Goal: Task Accomplishment & Management: Manage account settings

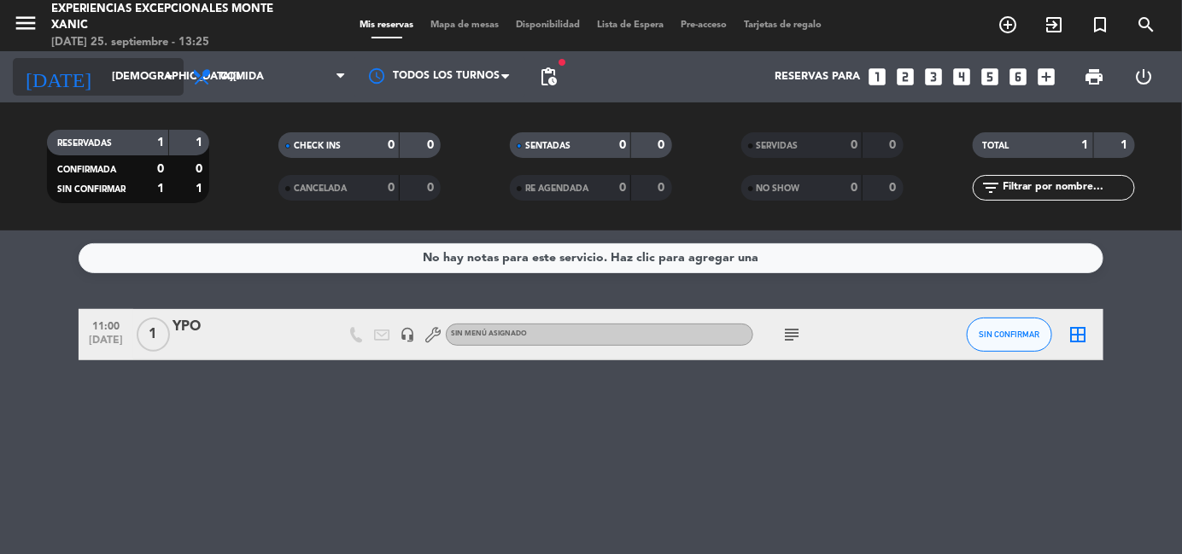
click at [153, 75] on input "[DEMOGRAPHIC_DATA][DATE]" at bounding box center [175, 76] width 144 height 29
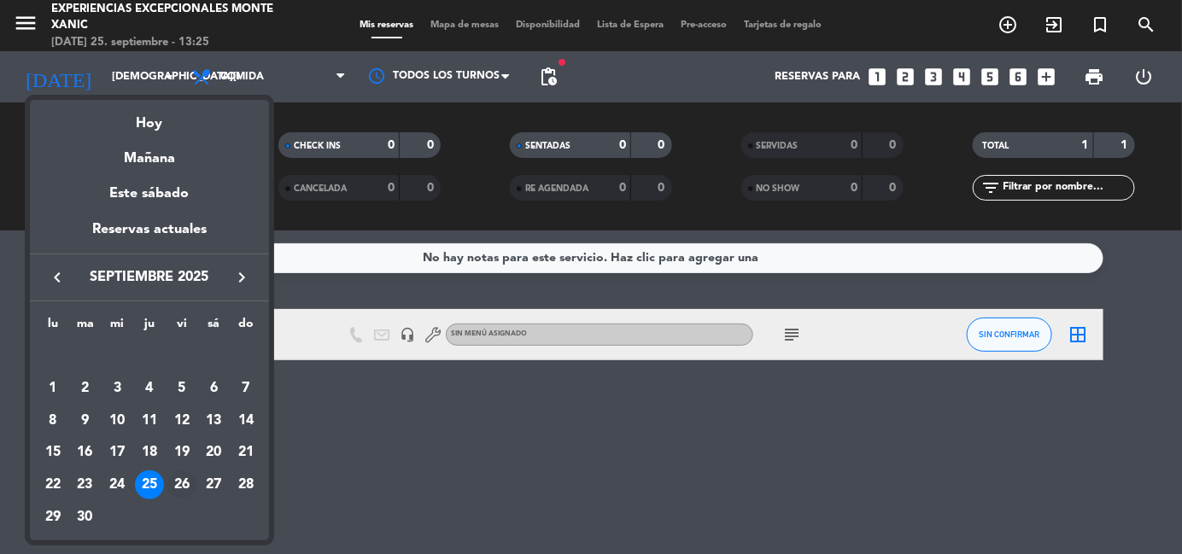
click at [184, 486] on div "26" at bounding box center [181, 485] width 29 height 29
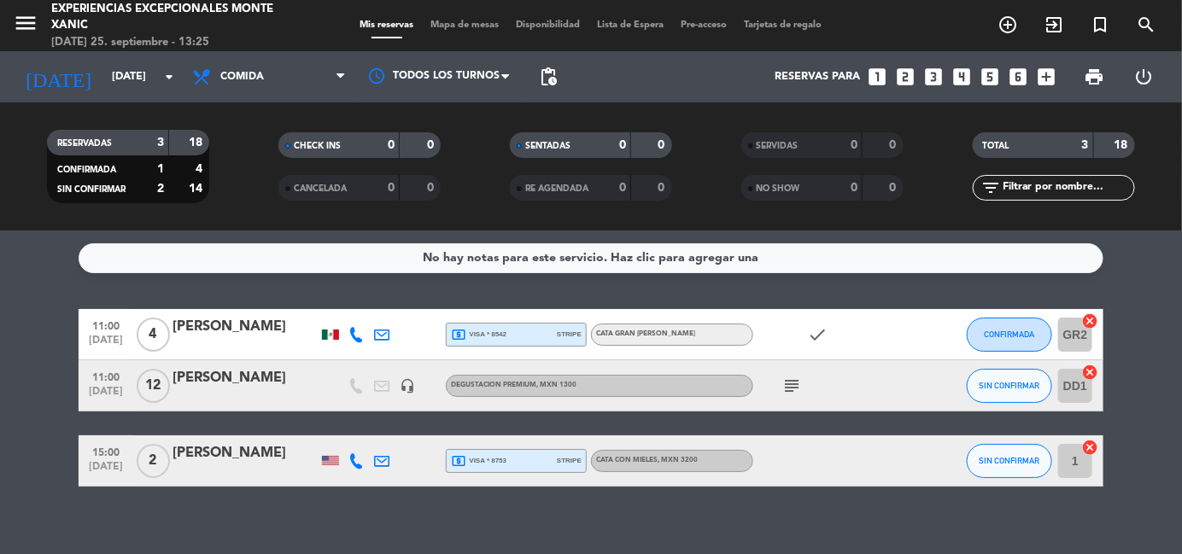
click at [804, 385] on span "subject" at bounding box center [792, 386] width 26 height 20
click at [803, 385] on span "subject" at bounding box center [792, 386] width 26 height 20
click at [795, 384] on icon "subject" at bounding box center [792, 386] width 20 height 20
click at [164, 67] on icon "arrow_drop_down" at bounding box center [169, 77] width 20 height 20
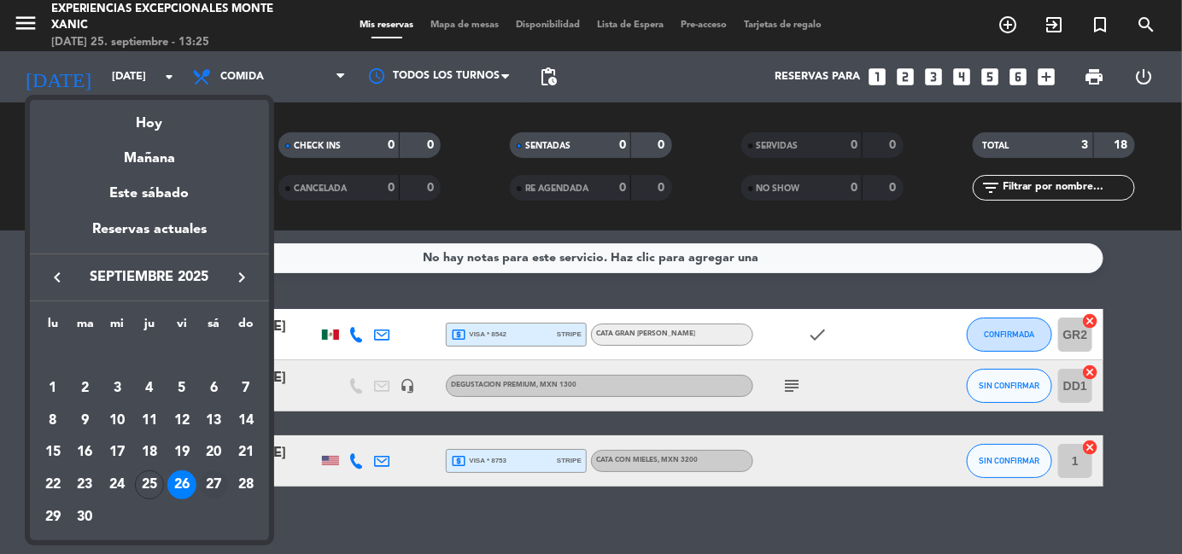
click at [211, 486] on div "27" at bounding box center [213, 485] width 29 height 29
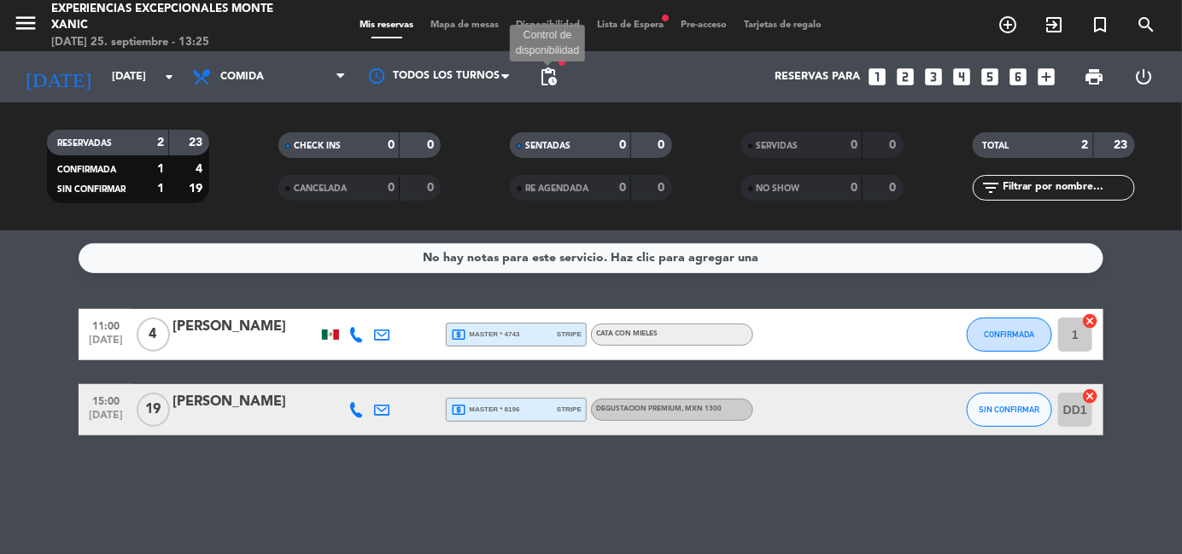
click at [548, 78] on span "pending_actions" at bounding box center [548, 77] width 20 height 20
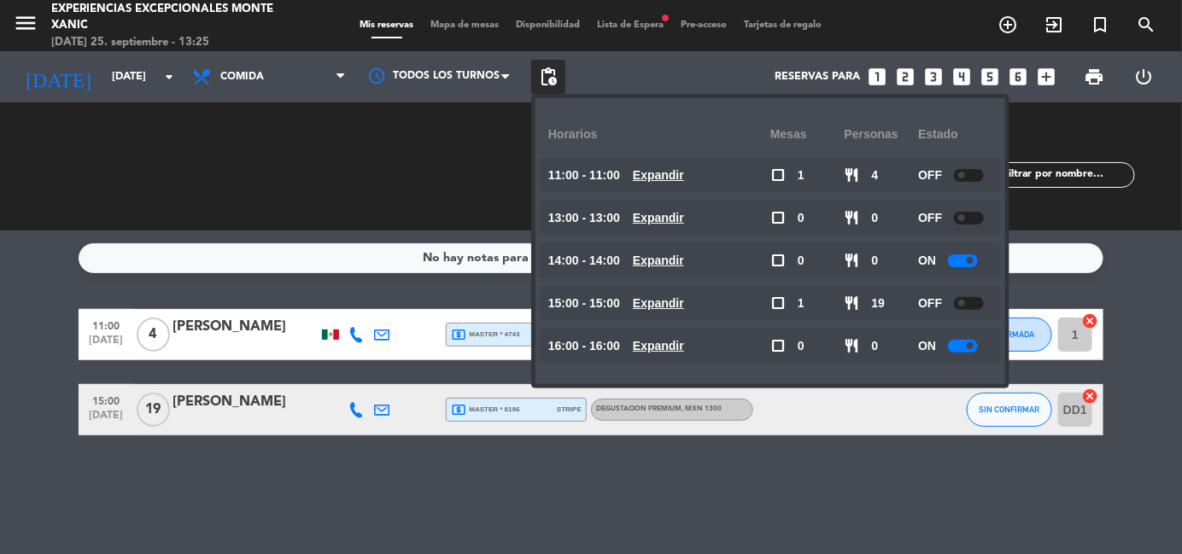
click at [974, 262] on span at bounding box center [970, 260] width 7 height 7
click at [975, 348] on div at bounding box center [963, 346] width 30 height 13
click at [132, 93] on div "[DATE] [DATE] arrow_drop_down" at bounding box center [98, 77] width 171 height 38
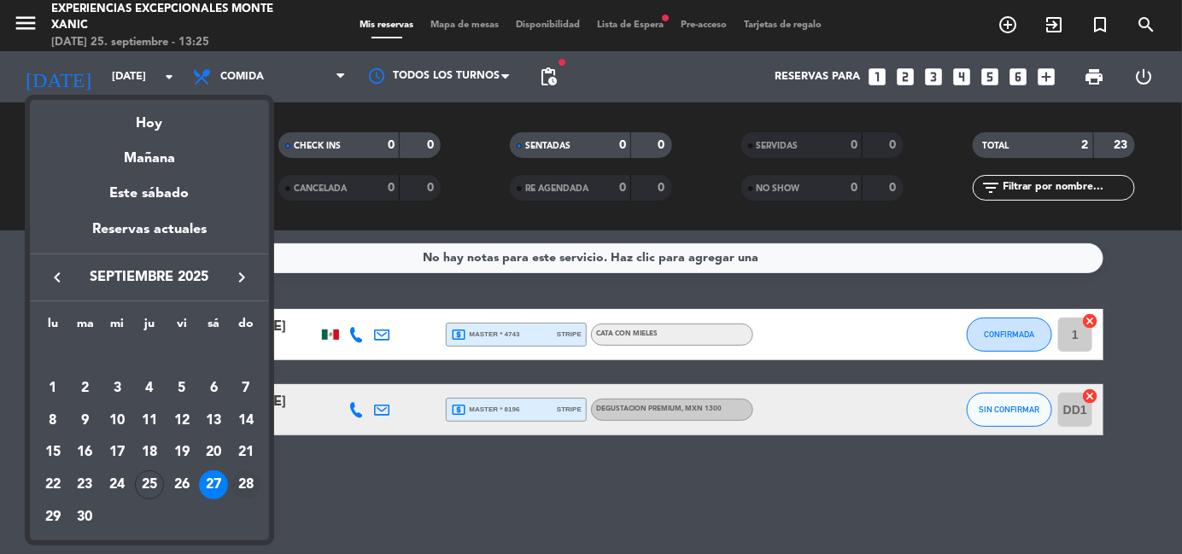
click at [244, 489] on div "28" at bounding box center [245, 485] width 29 height 29
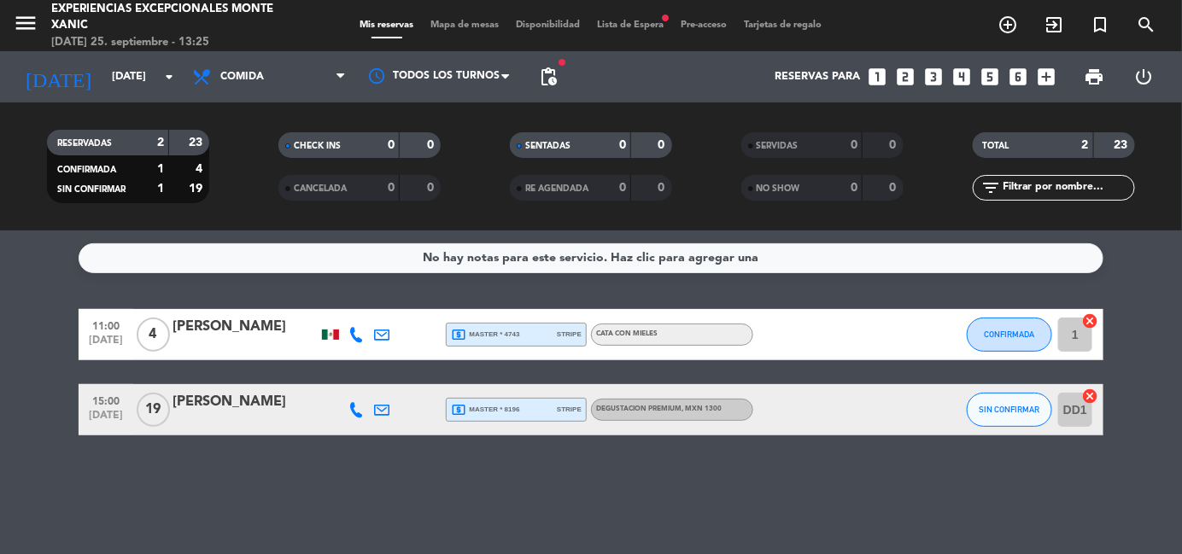
type input "[DATE]"
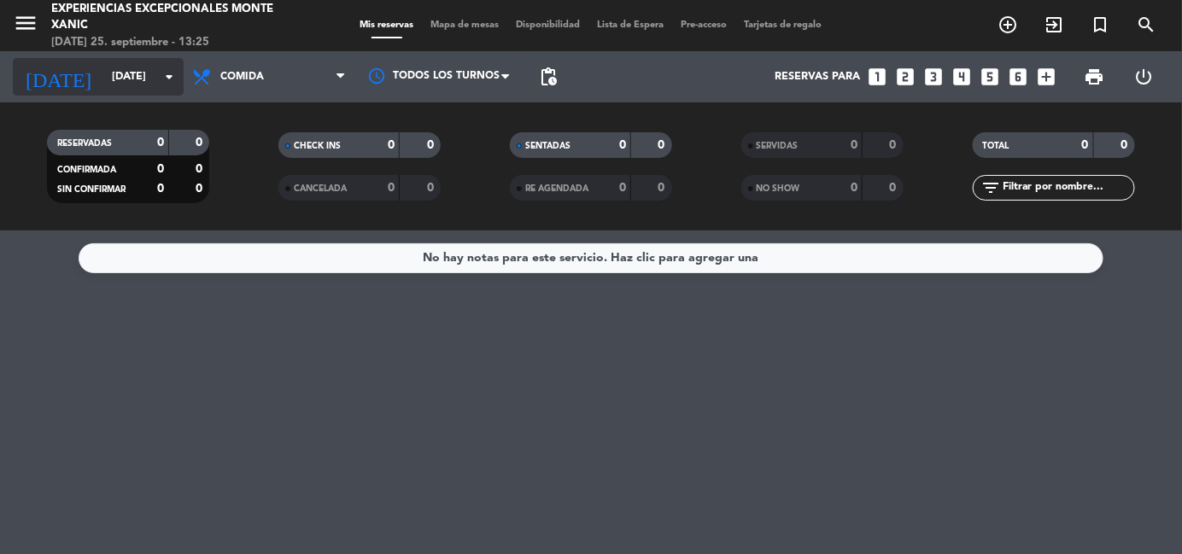
click at [154, 79] on input "[DATE]" at bounding box center [175, 76] width 144 height 29
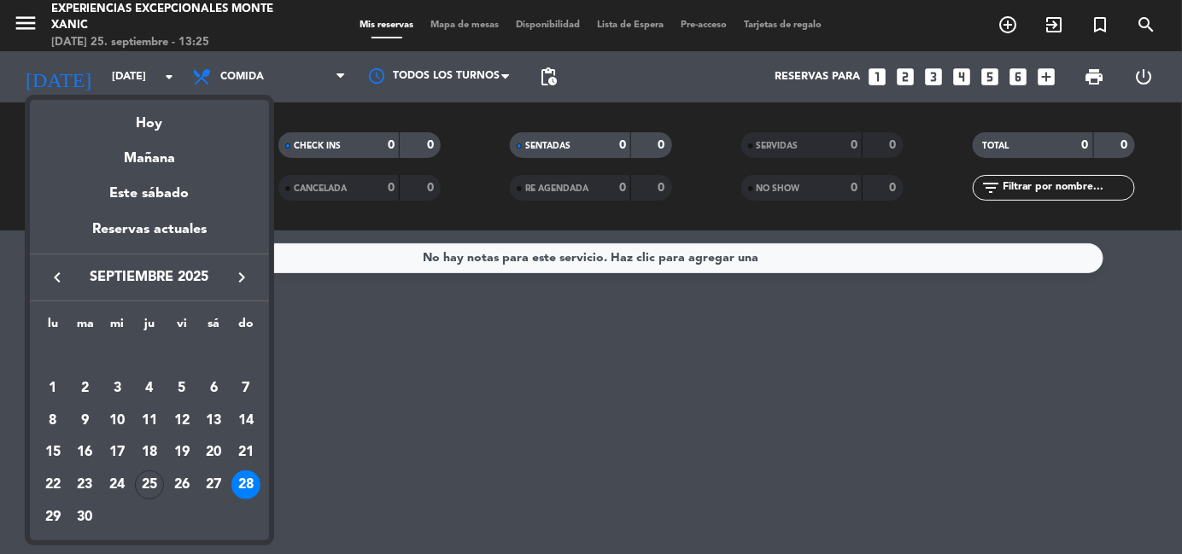
click at [548, 79] on div at bounding box center [591, 277] width 1182 height 554
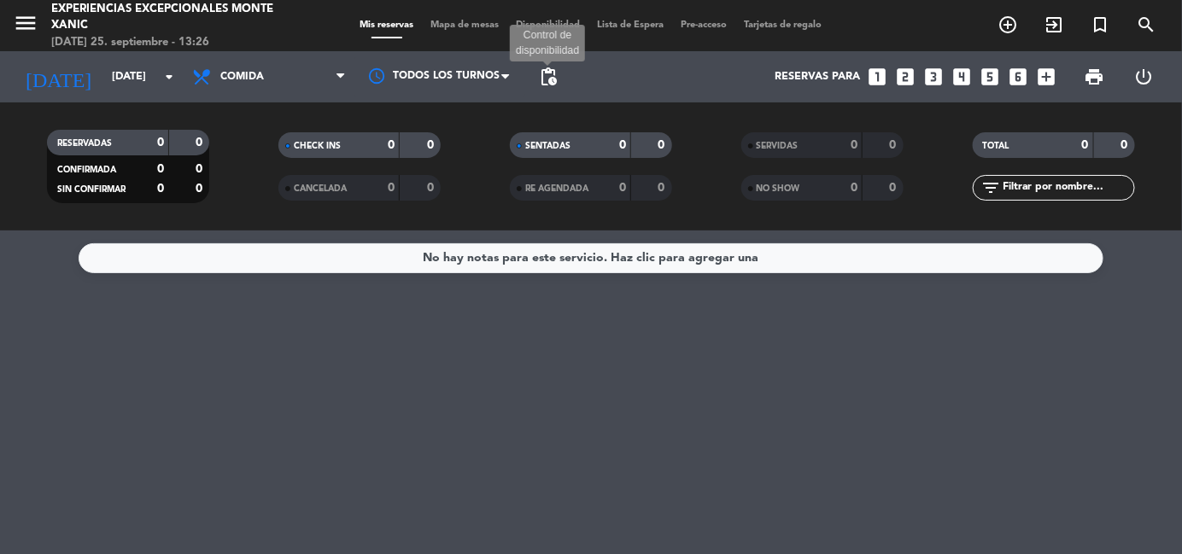
click at [548, 79] on span "pending_actions" at bounding box center [548, 77] width 20 height 20
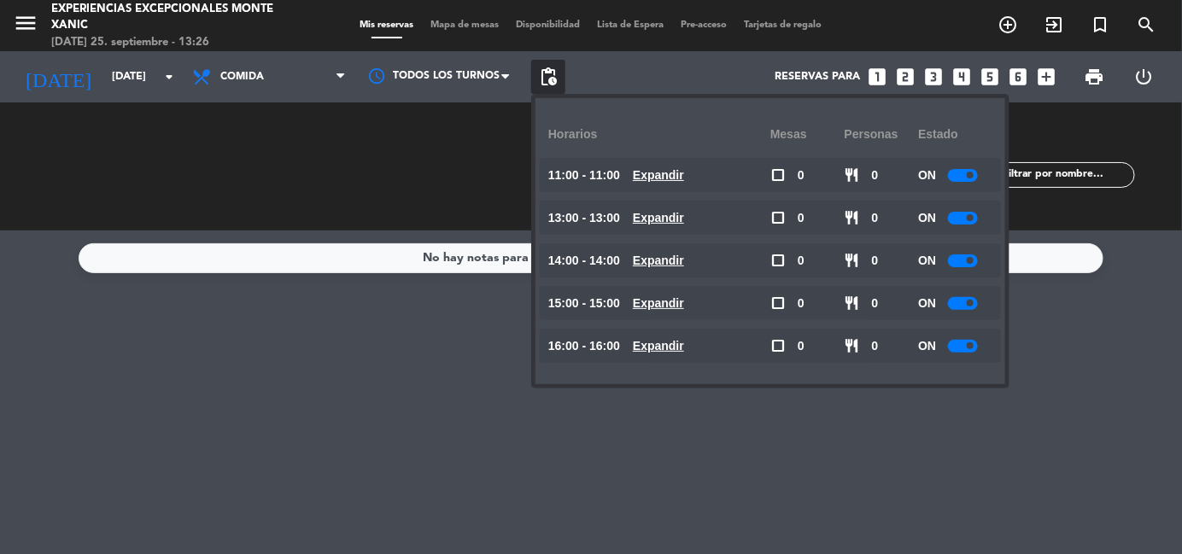
click at [969, 169] on div at bounding box center [963, 175] width 30 height 13
click at [973, 217] on span at bounding box center [970, 217] width 7 height 7
click at [974, 304] on span at bounding box center [970, 303] width 7 height 7
click at [358, 368] on div "No hay notas para este servicio. Haz clic para agregar una" at bounding box center [591, 393] width 1182 height 324
